Goal: Transaction & Acquisition: Purchase product/service

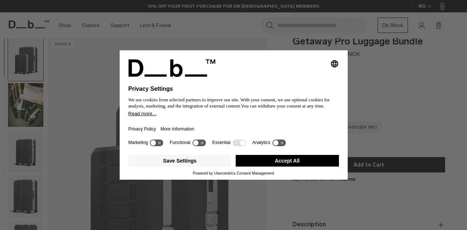
click at [302, 158] on button "Accept All" at bounding box center [287, 161] width 103 height 12
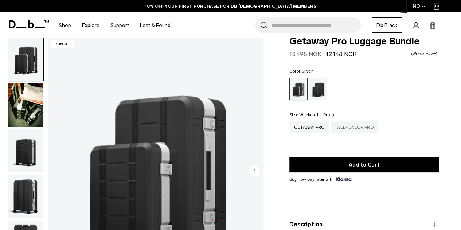
click at [363, 130] on div "Weekender Pro" at bounding box center [355, 127] width 47 height 12
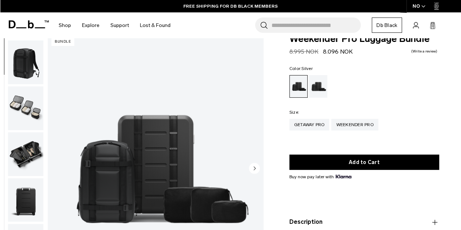
scroll to position [132, 0]
click at [25, 105] on img "button" at bounding box center [25, 108] width 35 height 44
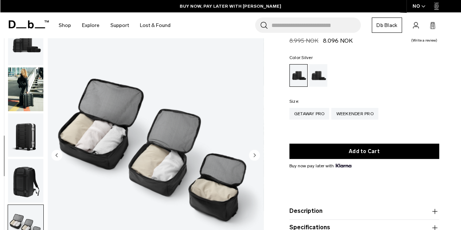
scroll to position [0, 0]
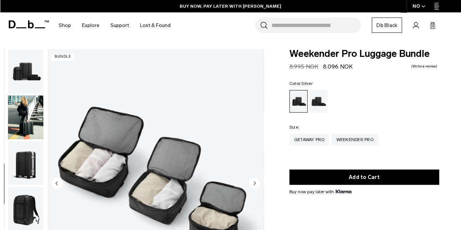
click at [23, 66] on img "button" at bounding box center [25, 72] width 35 height 44
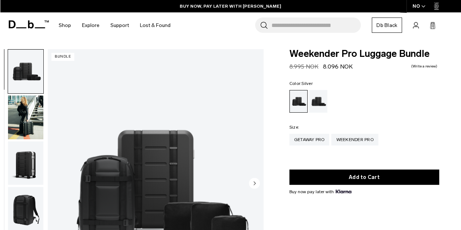
click at [23, 66] on img "button" at bounding box center [25, 72] width 35 height 44
